Goal: Check status: Check status

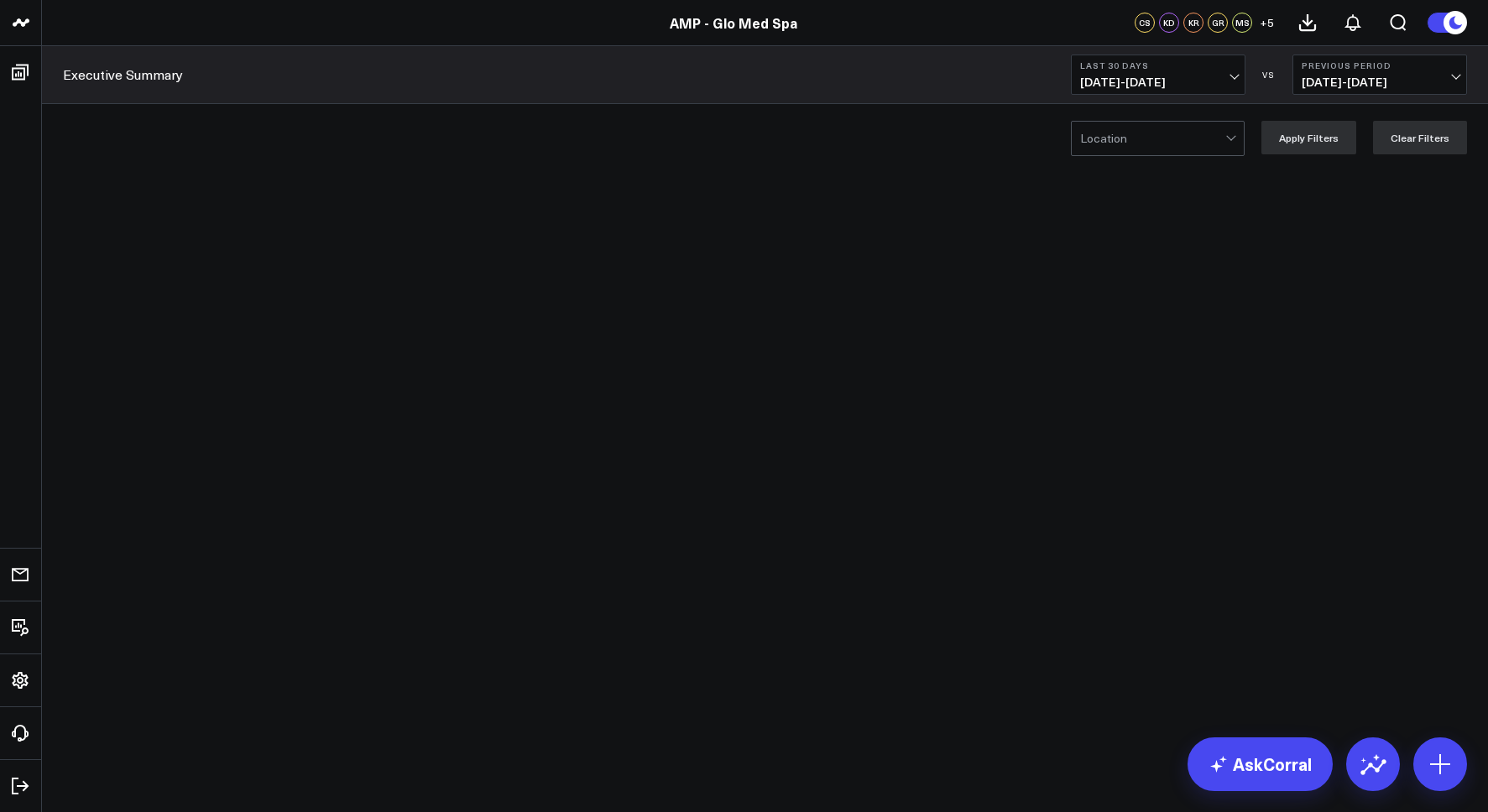
click at [1162, 93] on button "Last 30 Days [DATE] - [DATE]" at bounding box center [1158, 74] width 175 height 40
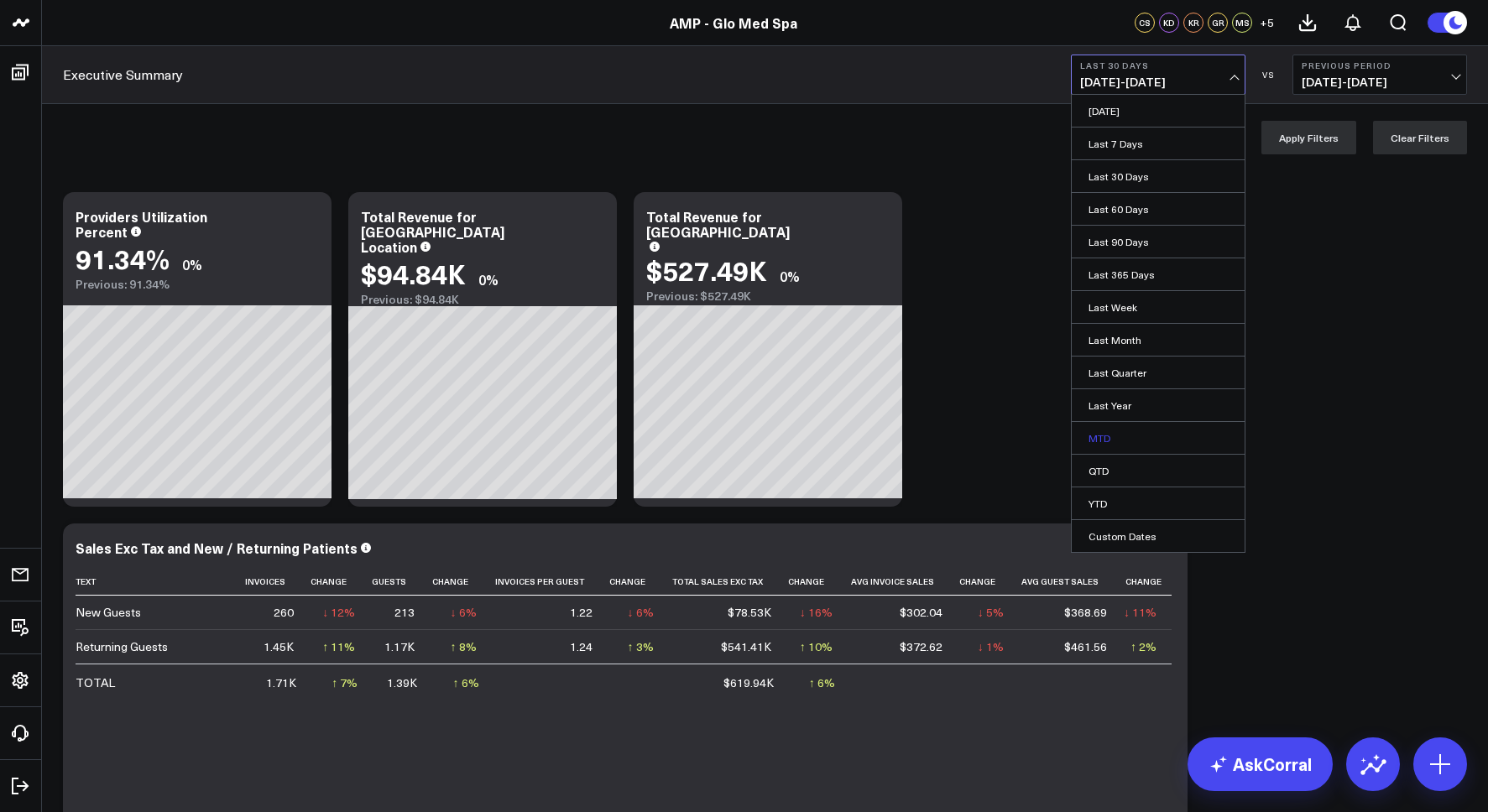
click at [1114, 440] on link "MTD" at bounding box center [1158, 438] width 173 height 32
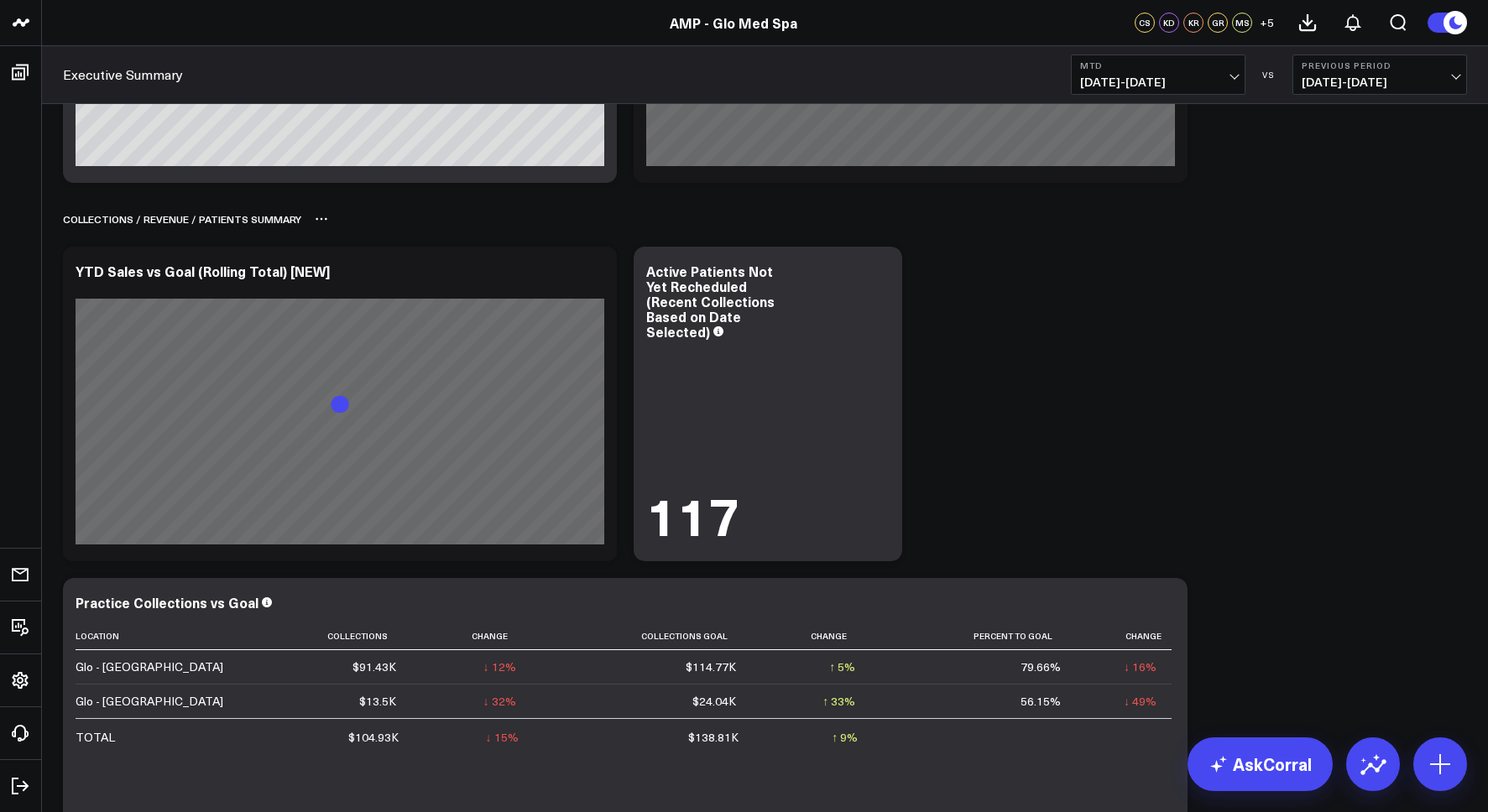
scroll to position [1320, 0]
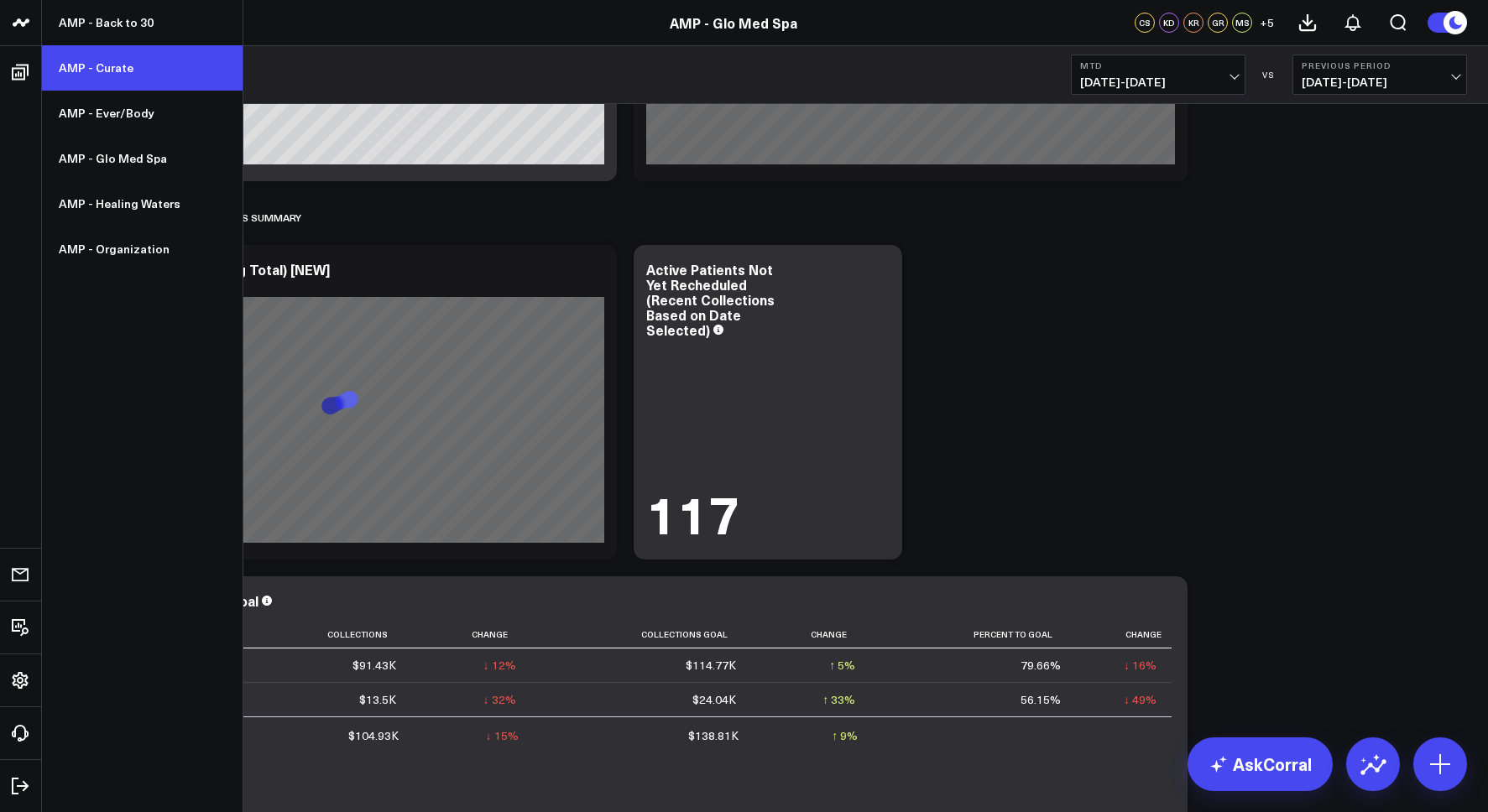
click at [144, 65] on link "AMP - Curate" at bounding box center [142, 68] width 201 height 45
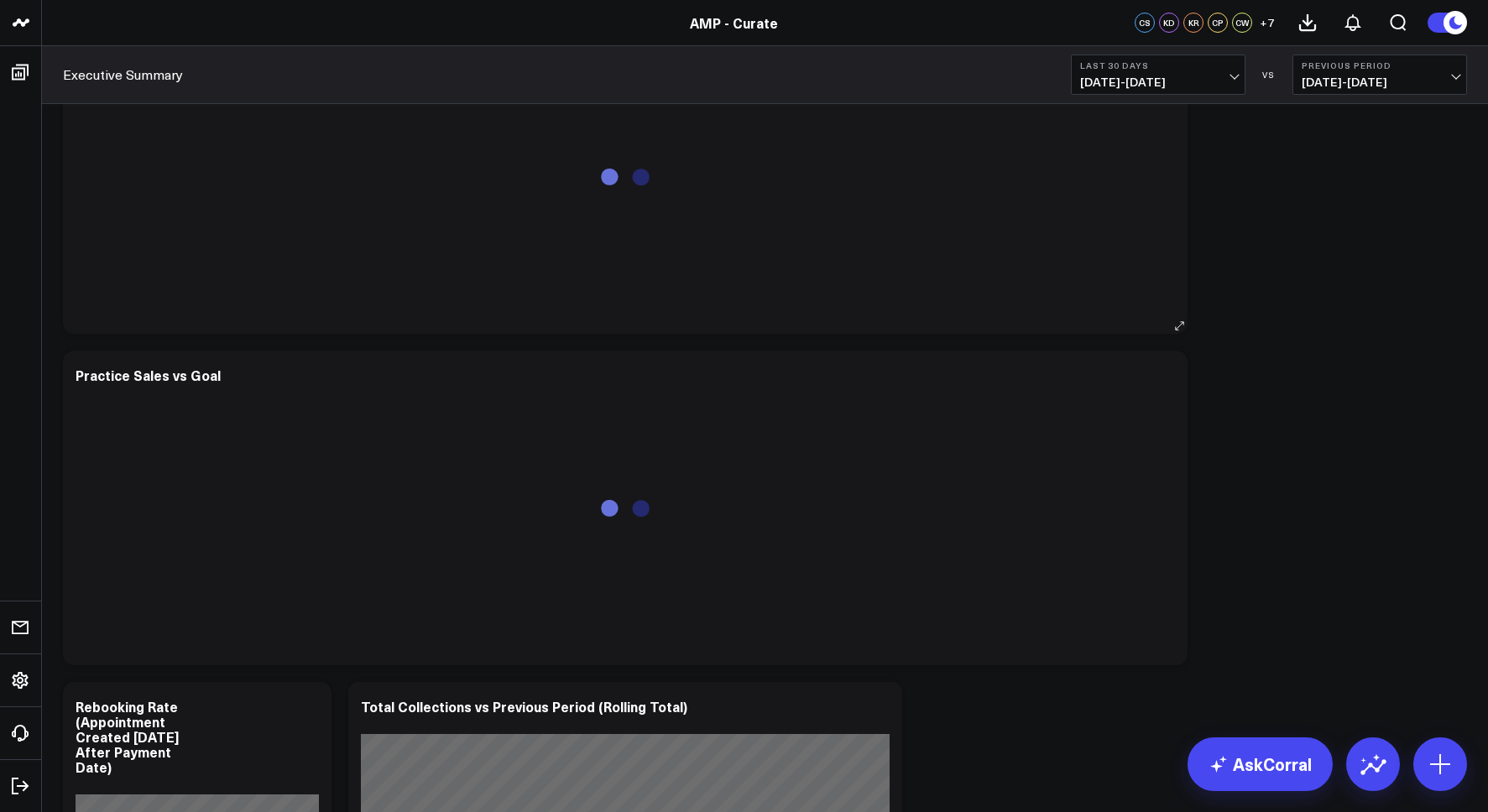
scroll to position [154, 0]
click at [1117, 66] on b "Last 30 Days" at bounding box center [1157, 65] width 156 height 10
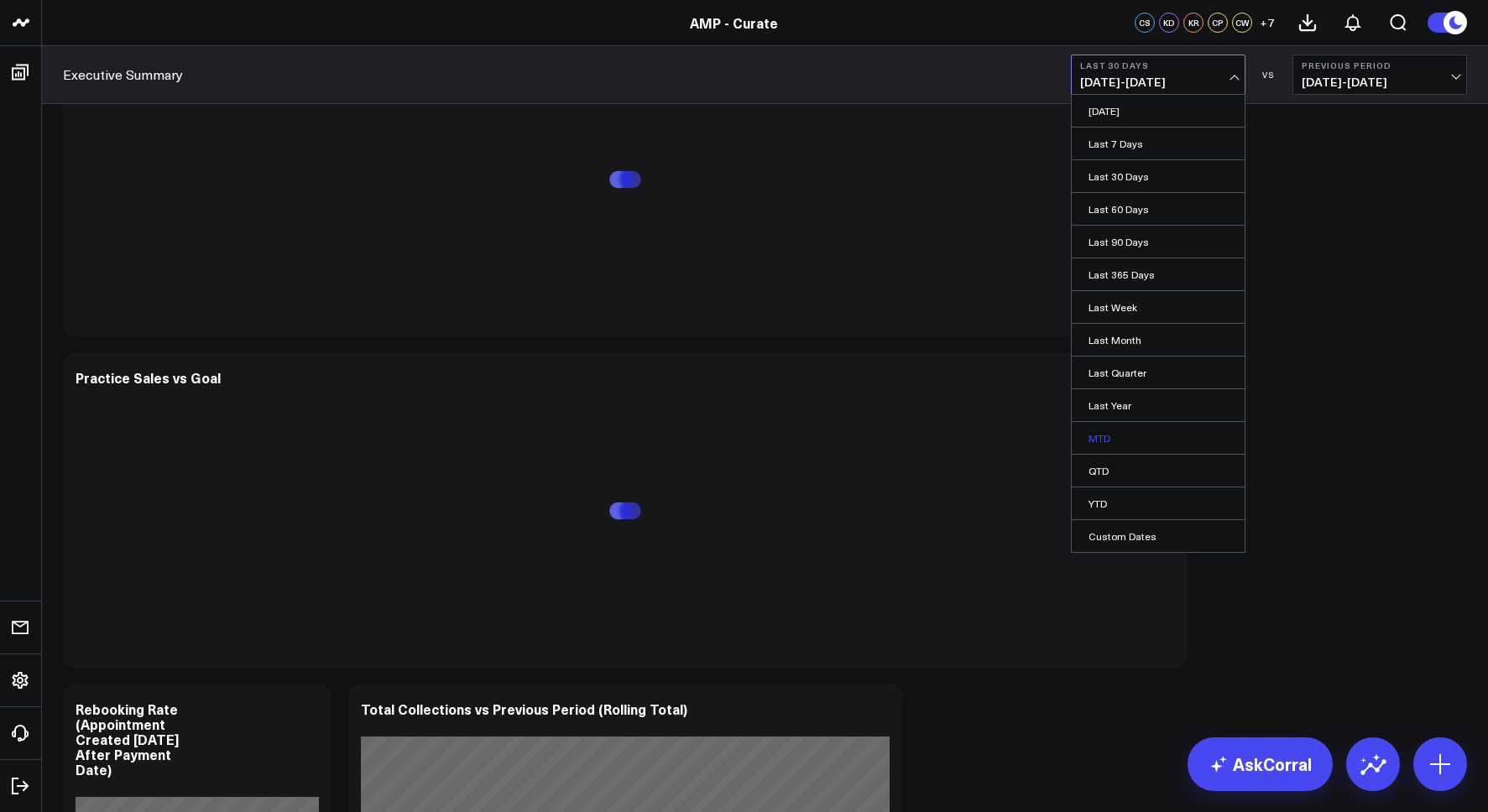
click at [1128, 441] on link "MTD" at bounding box center [1158, 438] width 173 height 32
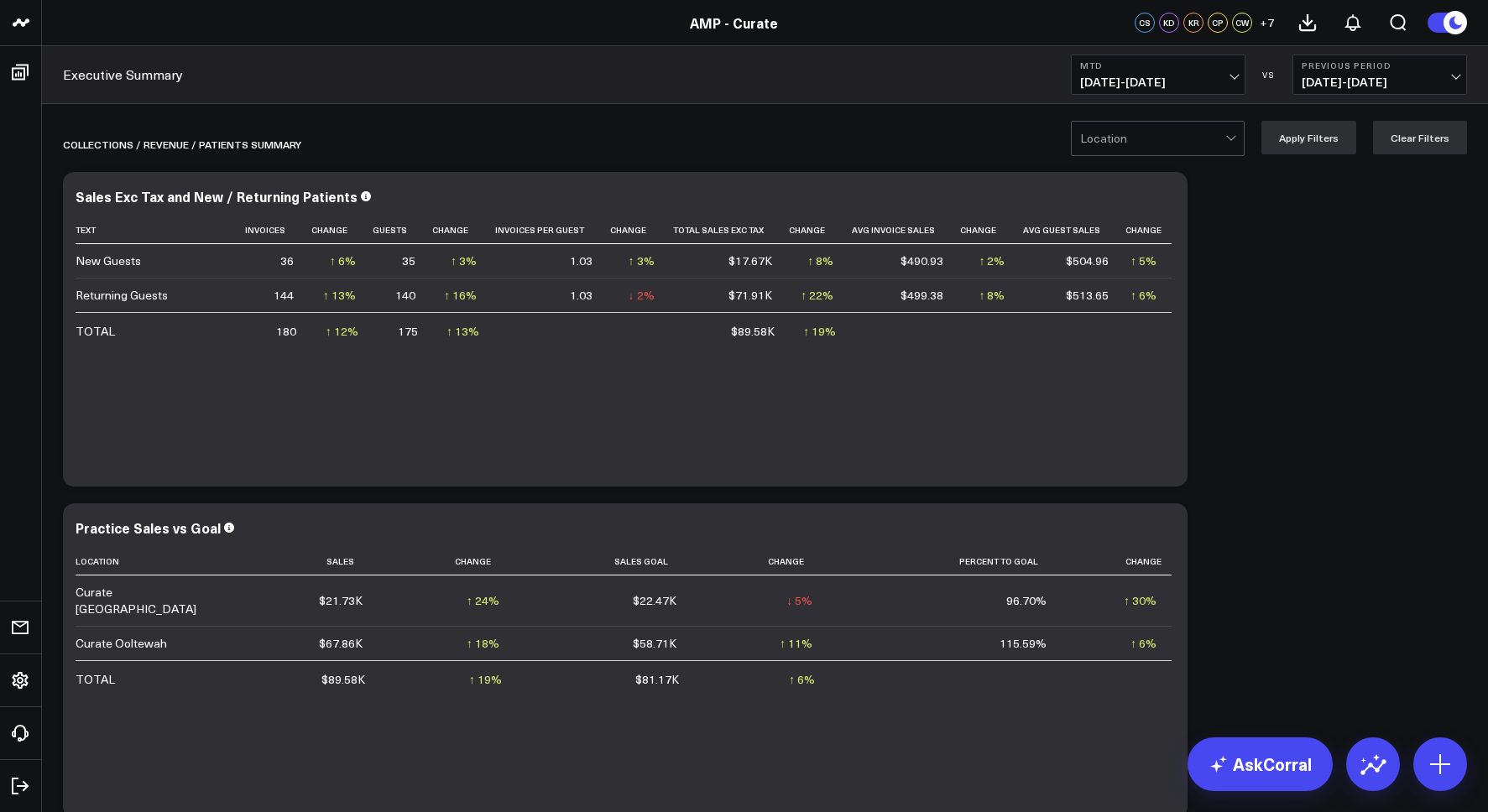
scroll to position [87, 0]
